Goal: Information Seeking & Learning: Check status

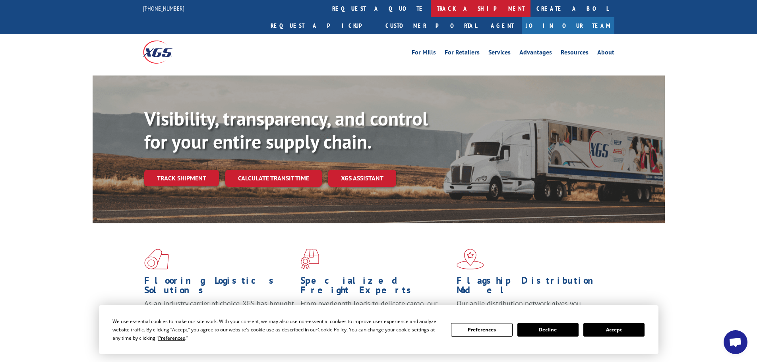
click at [431, 10] on link "track a shipment" at bounding box center [481, 8] width 100 height 17
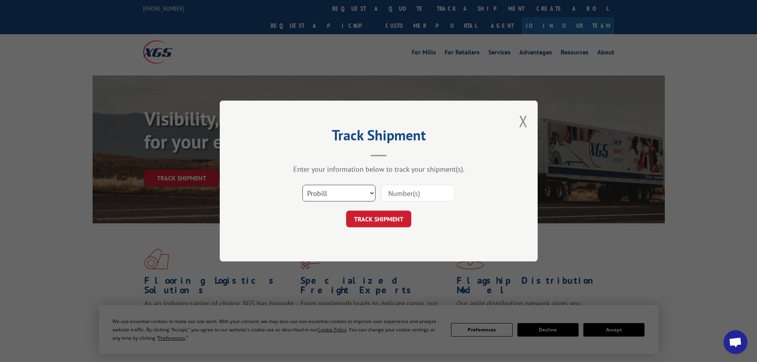
click at [348, 192] on select "Select category... Probill BOL PO" at bounding box center [339, 193] width 73 height 17
select select "bol"
click at [303, 185] on select "Select category... Probill BOL PO" at bounding box center [339, 193] width 73 height 17
click at [394, 194] on input at bounding box center [418, 193] width 73 height 17
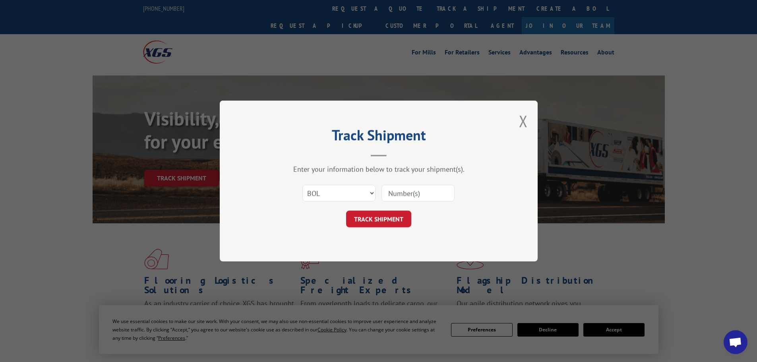
paste input "5609167"
type input "5609167"
click at [370, 220] on button "TRACK SHIPMENT" at bounding box center [378, 219] width 65 height 17
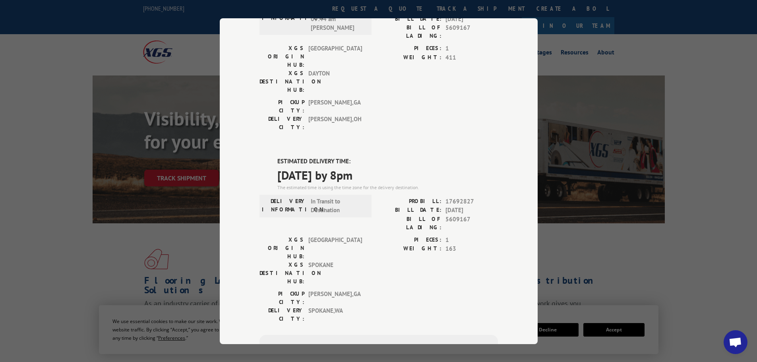
scroll to position [80, 0]
